Goal: Information Seeking & Learning: Learn about a topic

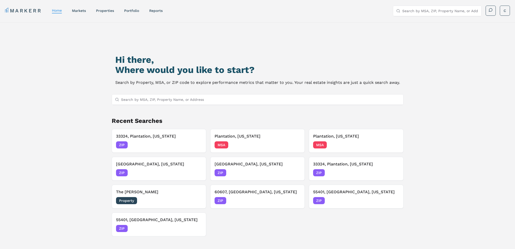
click at [175, 99] on input "Search by MSA, ZIP, Property Name, or Address" at bounding box center [260, 100] width 279 height 10
click at [171, 101] on input "Search by MSA, ZIP, Property Name, or Address" at bounding box center [260, 100] width 279 height 10
type input "33324"
click at [156, 110] on div "33324, Plantation, [US_STATE]" at bounding box center [142, 109] width 53 height 5
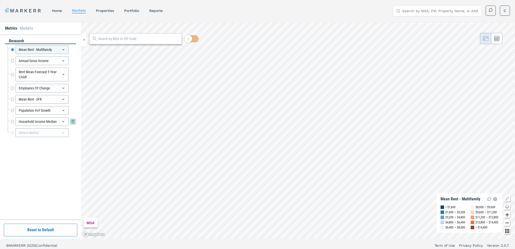
click at [12, 122] on input "Household Income Median" at bounding box center [12, 121] width 3 height 9
radio input "false"
radio input "true"
click at [153, 35] on div at bounding box center [135, 38] width 93 height 11
drag, startPoint x: 146, startPoint y: 39, endPoint x: 138, endPoint y: 41, distance: 8.1
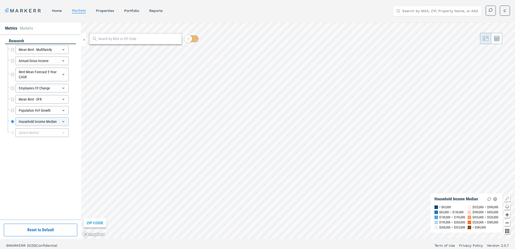
click at [146, 39] on input "text" at bounding box center [138, 38] width 81 height 5
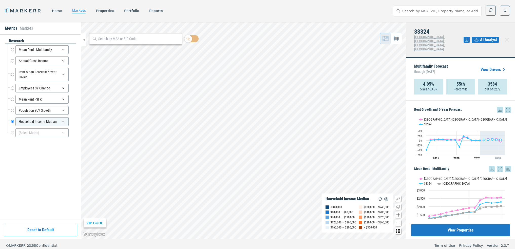
click at [115, 42] on div at bounding box center [135, 38] width 93 height 11
click at [121, 38] on input "text" at bounding box center [138, 38] width 81 height 5
type input "33324"
click at [160, 51] on span "33324, Plantation, [US_STATE] ZIP" at bounding box center [135, 50] width 93 height 8
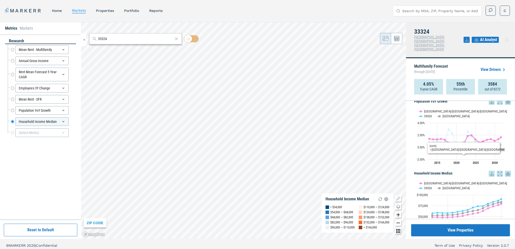
scroll to position [447, 0]
